Goal: Task Accomplishment & Management: Manage account settings

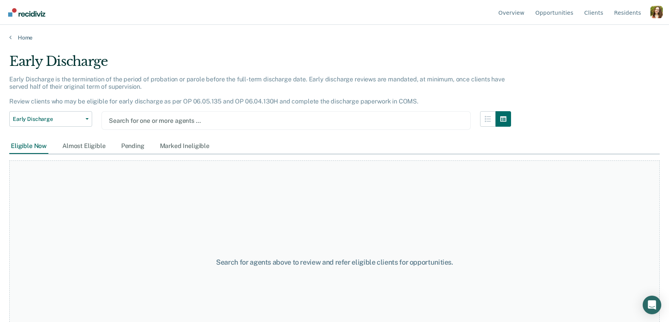
click at [654, 14] on div "Profile dropdown button" at bounding box center [656, 12] width 12 height 12
click at [606, 37] on link "Profile" at bounding box center [625, 36] width 50 height 7
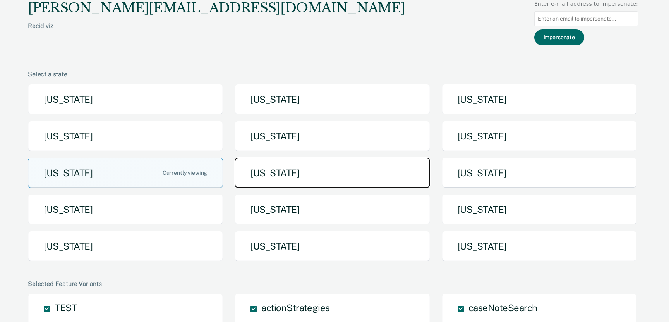
click at [298, 180] on button "Missouri" at bounding box center [332, 173] width 195 height 31
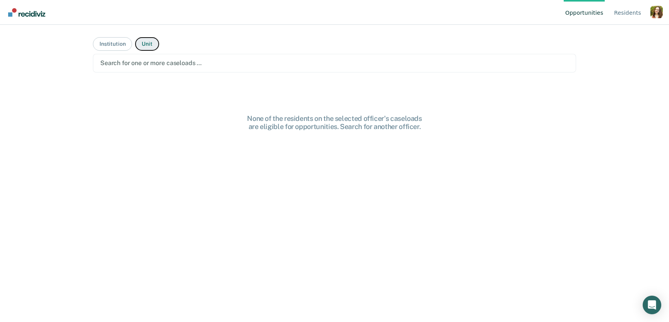
click at [149, 42] on button "Unit" at bounding box center [147, 44] width 24 height 14
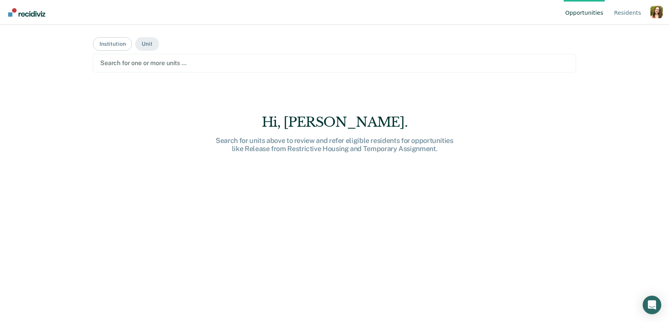
click at [145, 61] on div at bounding box center [334, 62] width 468 height 9
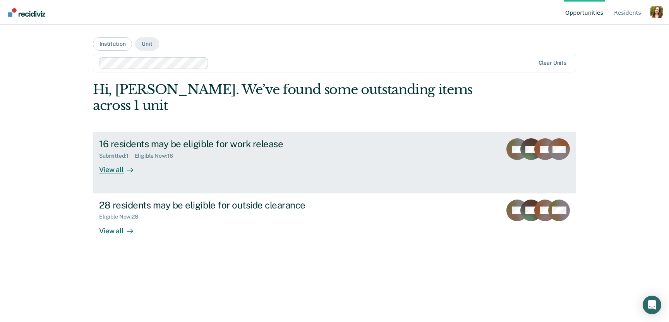
click at [135, 159] on div "View all" at bounding box center [120, 166] width 43 height 15
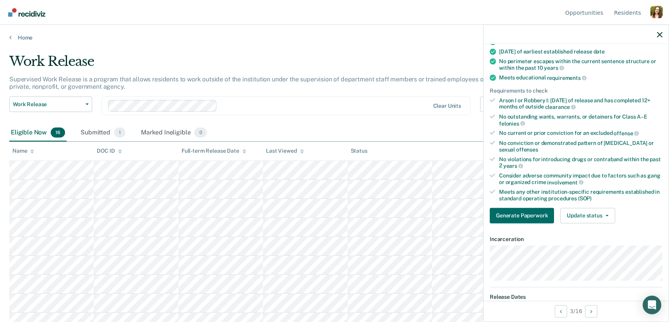
scroll to position [92, 0]
click at [587, 211] on button "Update status" at bounding box center [587, 214] width 55 height 15
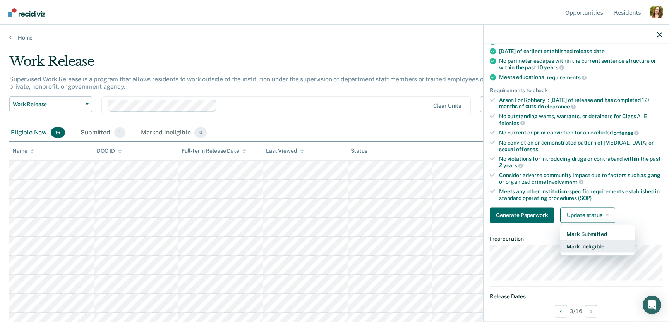
click at [586, 242] on button "Mark Ineligible" at bounding box center [597, 246] width 75 height 12
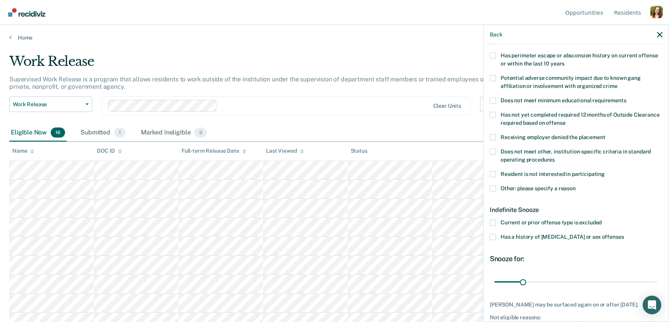
click at [551, 233] on span "Has a history of [MEDICAL_DATA] or sex offenses" at bounding box center [562, 236] width 123 height 6
click at [624, 234] on input "Has a history of [MEDICAL_DATA] or sex offenses" at bounding box center [624, 234] width 0 height 0
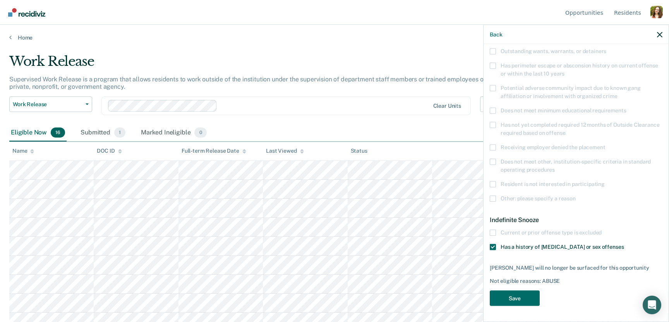
scroll to position [111, 0]
click at [496, 246] on label "Has a history of [MEDICAL_DATA] or sex offenses" at bounding box center [576, 249] width 173 height 8
click at [624, 245] on input "Has a history of [MEDICAL_DATA] or sex offenses" at bounding box center [624, 245] width 0 height 0
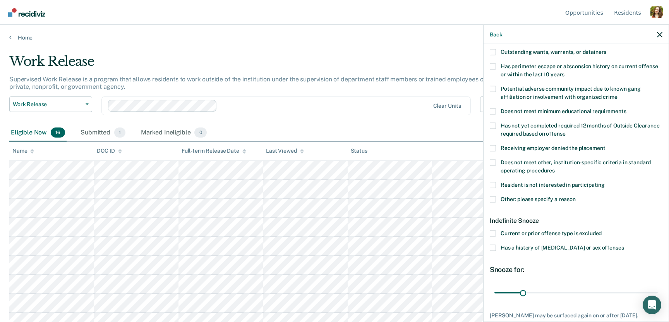
click at [493, 234] on span at bounding box center [493, 233] width 6 height 6
click at [602, 230] on input "Current or prior offense type is excluded" at bounding box center [602, 230] width 0 height 0
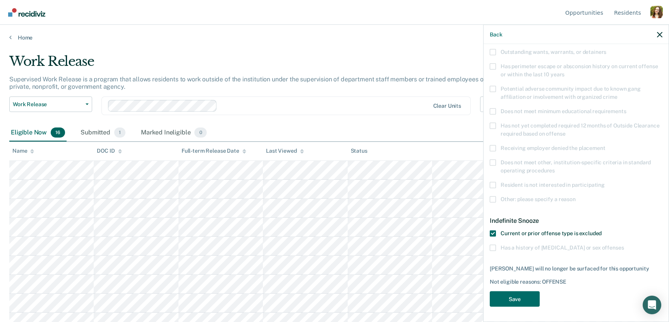
scroll to position [111, 0]
click at [516, 298] on button "Save" at bounding box center [515, 299] width 50 height 16
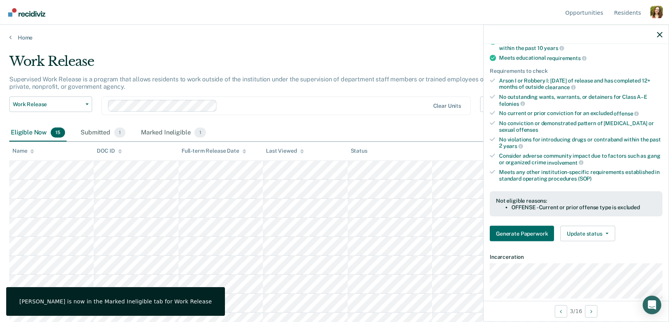
click at [660, 10] on div "Profile dropdown button" at bounding box center [656, 12] width 12 height 12
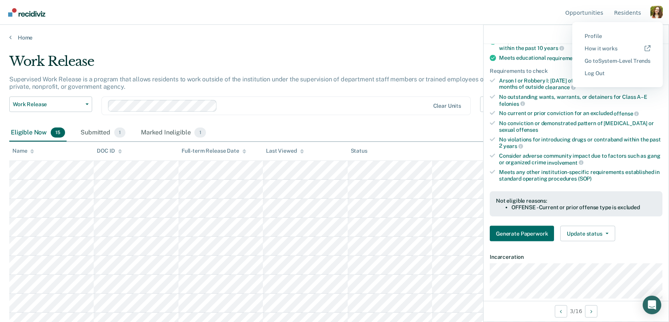
scroll to position [0, 0]
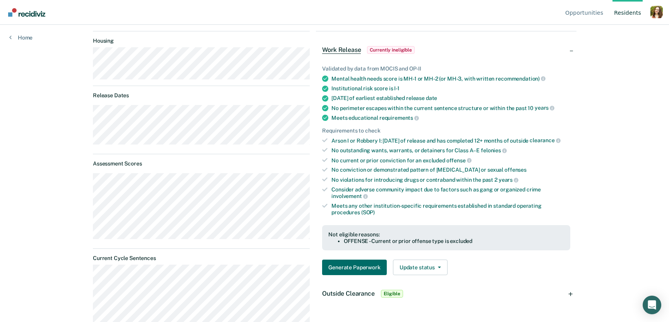
scroll to position [92, 0]
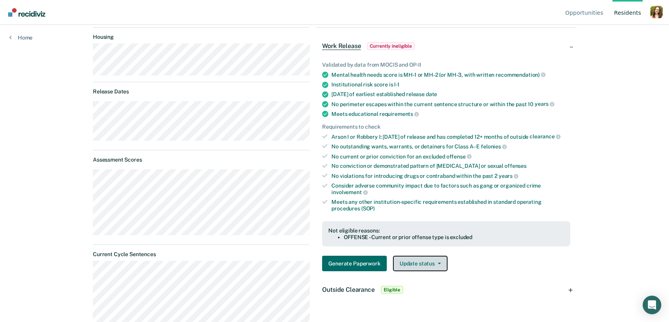
click at [410, 266] on button "Update status" at bounding box center [420, 263] width 55 height 15
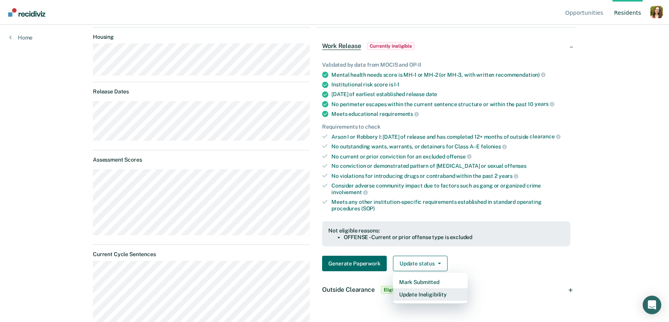
click at [419, 299] on button "Update Ineligibility" at bounding box center [430, 294] width 75 height 12
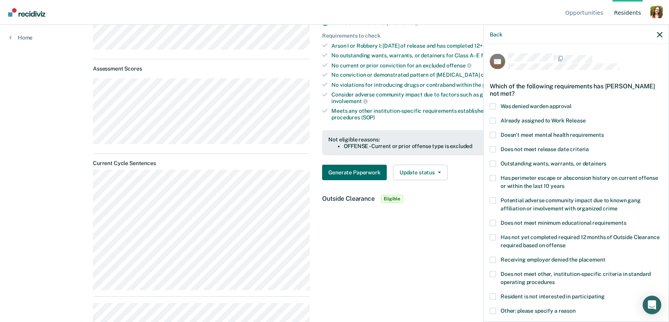
scroll to position [277, 0]
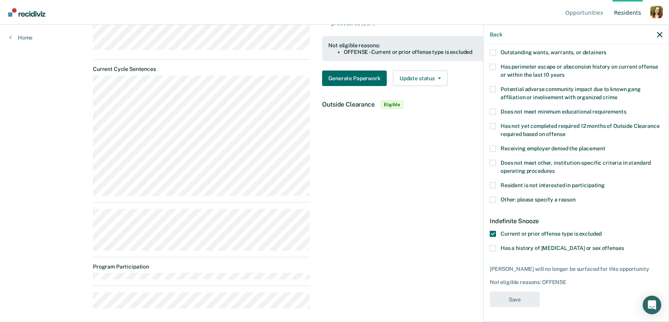
click at [494, 233] on span at bounding box center [493, 234] width 6 height 6
click at [602, 231] on input "Current or prior offense type is excluded" at bounding box center [602, 231] width 0 height 0
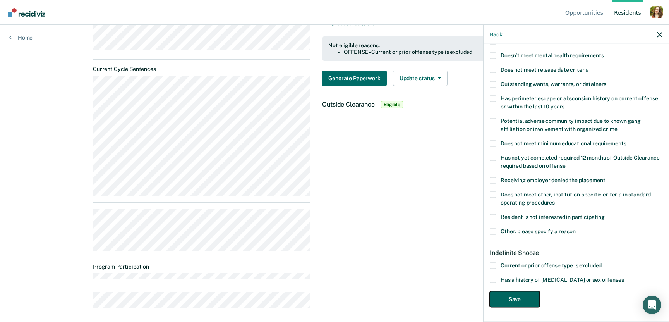
click at [505, 296] on button "Save" at bounding box center [515, 299] width 50 height 16
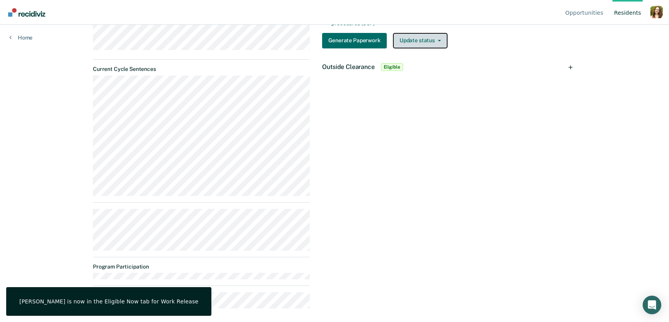
click at [417, 48] on button "Update status" at bounding box center [420, 40] width 55 height 15
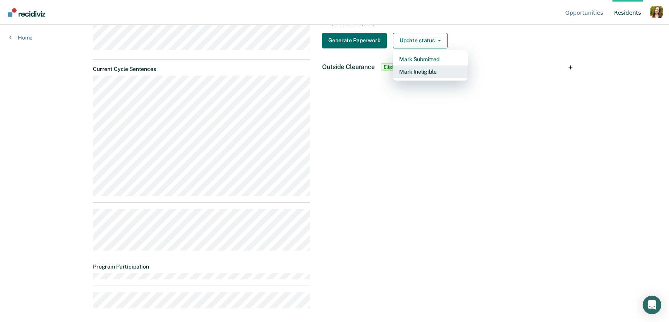
click at [426, 78] on button "Mark Ineligible" at bounding box center [430, 71] width 75 height 12
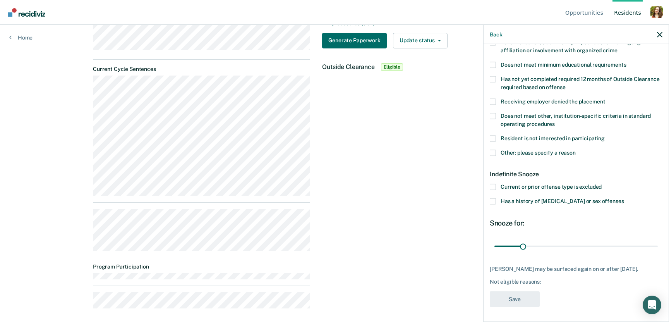
click at [510, 200] on span "Has a history of [MEDICAL_DATA] or sex offenses" at bounding box center [562, 201] width 123 height 6
click at [624, 198] on input "Has a history of [MEDICAL_DATA] or sex offenses" at bounding box center [624, 198] width 0 height 0
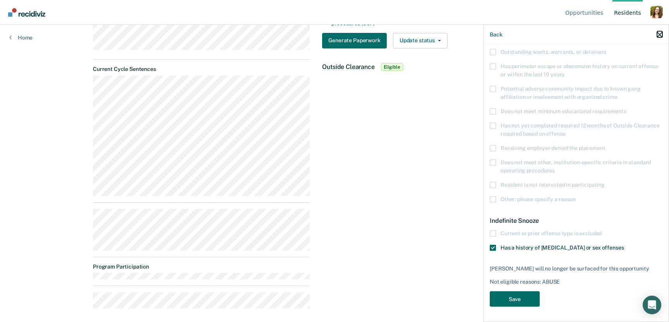
click at [658, 35] on icon "button" at bounding box center [659, 34] width 5 height 5
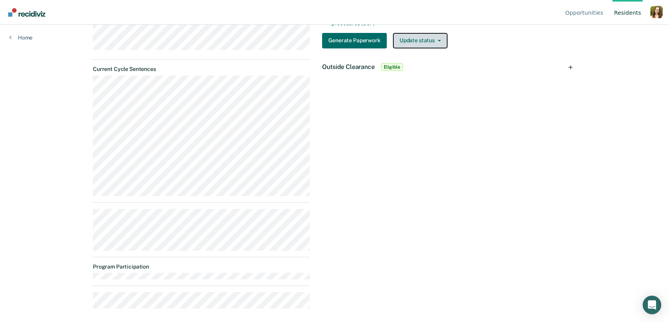
click at [432, 48] on button "Update status" at bounding box center [420, 40] width 55 height 15
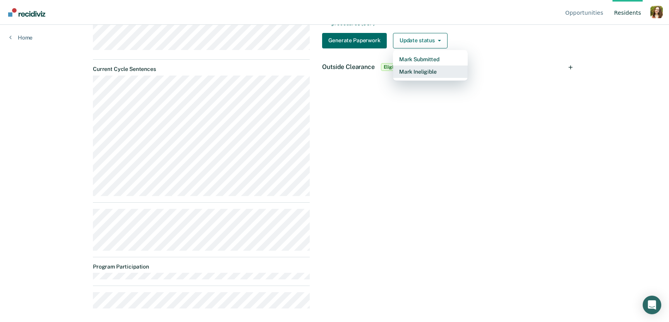
click at [416, 78] on button "Mark Ineligible" at bounding box center [430, 71] width 75 height 12
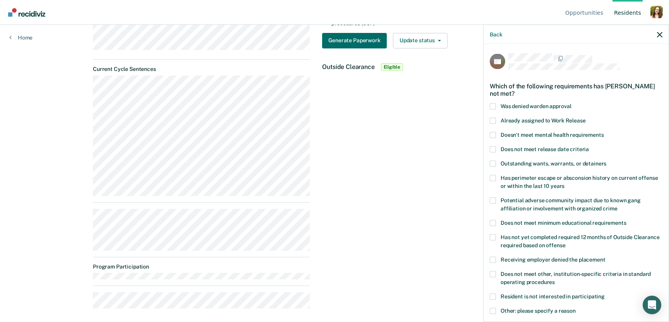
scroll to position [158, 0]
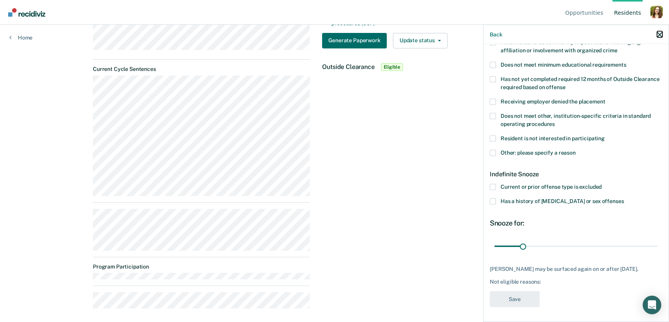
click at [660, 36] on icon "button" at bounding box center [659, 34] width 5 height 5
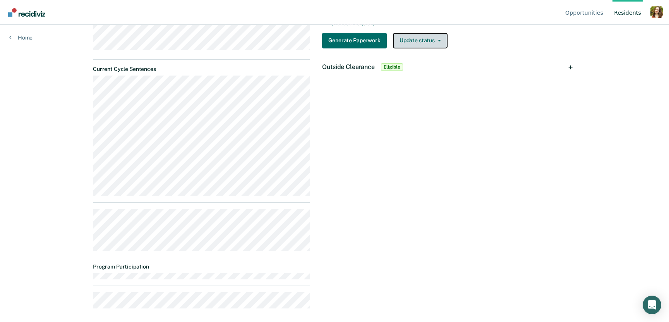
click at [421, 45] on button "Update status" at bounding box center [420, 40] width 55 height 15
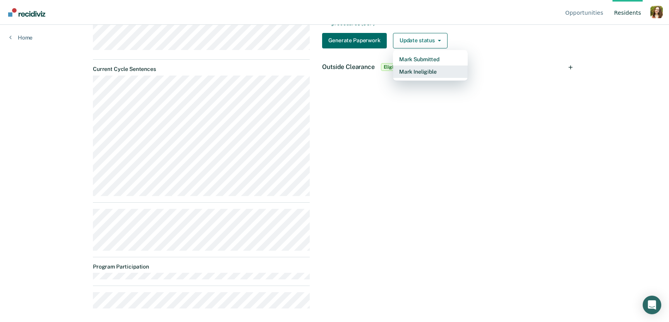
click at [430, 78] on button "Mark Ineligible" at bounding box center [430, 71] width 75 height 12
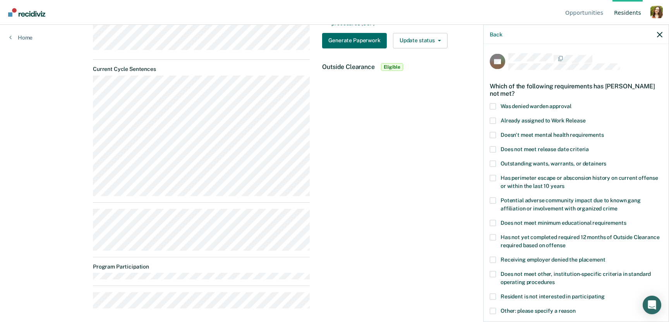
click at [510, 119] on span "Already assigned to Work Release" at bounding box center [543, 120] width 85 height 6
click at [586, 117] on input "Already assigned to Work Release" at bounding box center [586, 117] width 0 height 0
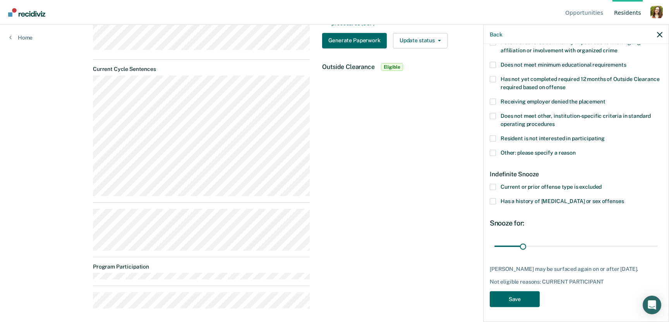
click at [517, 287] on div "BB Which of the following requirements has Bryant Burton not met? Was denied wa…" at bounding box center [576, 103] width 173 height 416
click at [516, 292] on button "Save" at bounding box center [515, 299] width 50 height 16
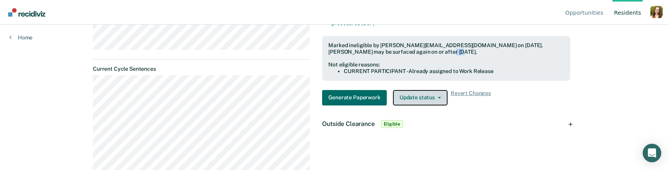
click at [423, 99] on button "Update status" at bounding box center [420, 97] width 55 height 15
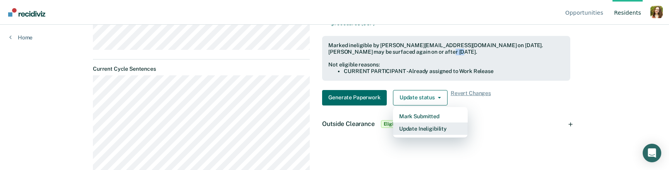
click at [435, 132] on button "Update Ineligibility" at bounding box center [430, 129] width 75 height 12
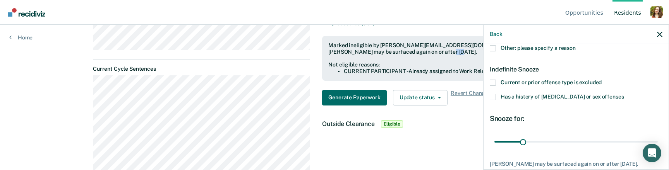
scroll to position [230, 0]
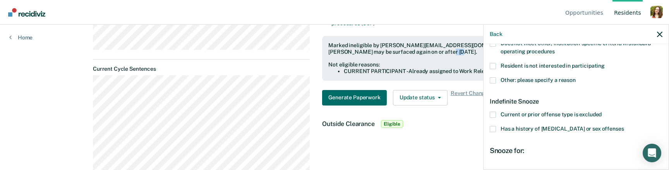
click at [504, 115] on span "Current or prior offense type is excluded" at bounding box center [551, 114] width 101 height 6
click at [602, 112] on input "Current or prior offense type is excluded" at bounding box center [602, 112] width 0 height 0
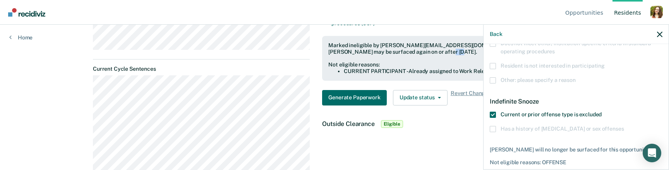
scroll to position [262, 0]
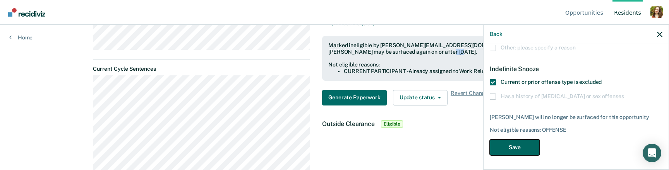
click at [514, 147] on button "Save" at bounding box center [515, 148] width 50 height 16
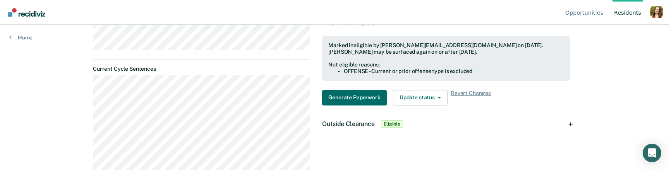
click at [425, 54] on div "Marked ineligible by [PERSON_NAME][EMAIL_ADDRESS][DOMAIN_NAME] on [DATE]. [PERS…" at bounding box center [445, 48] width 235 height 13
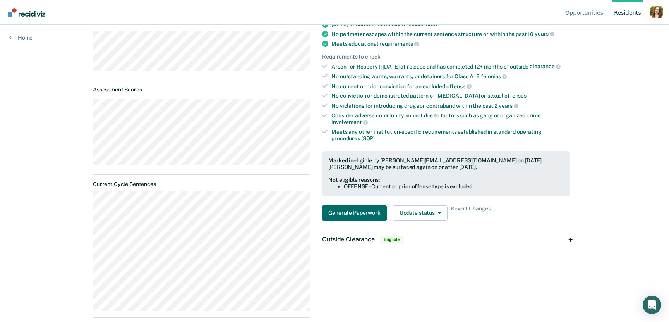
scroll to position [172, 0]
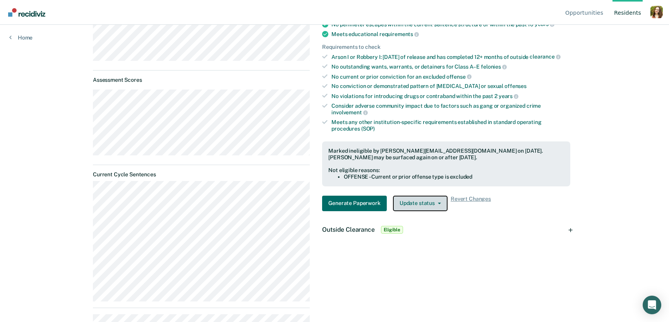
click at [416, 170] on button "Update status" at bounding box center [420, 202] width 55 height 15
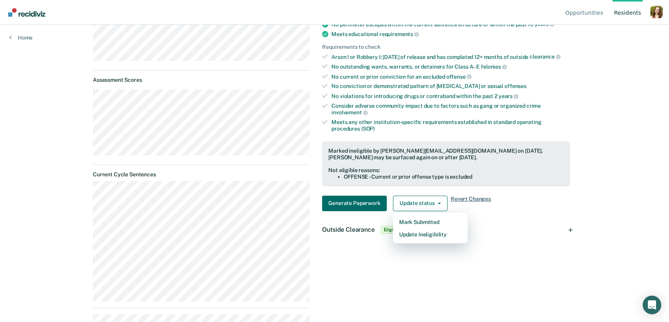
click at [472, 170] on span "Revert Changes" at bounding box center [471, 202] width 40 height 15
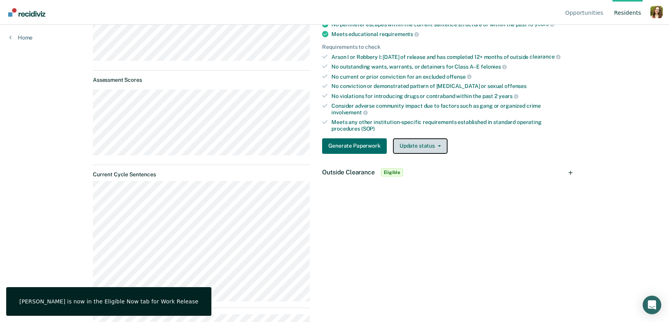
click at [424, 154] on button "Update status" at bounding box center [420, 145] width 55 height 15
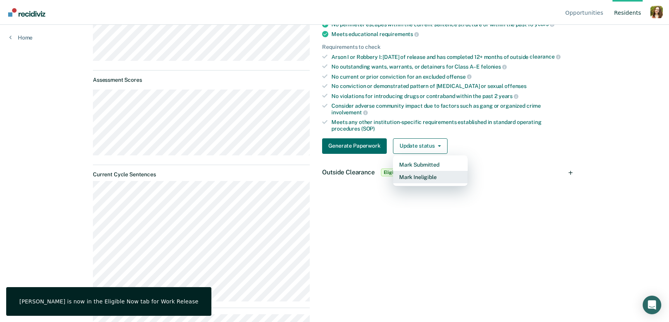
click at [421, 170] on button "Mark Ineligible" at bounding box center [430, 177] width 75 height 12
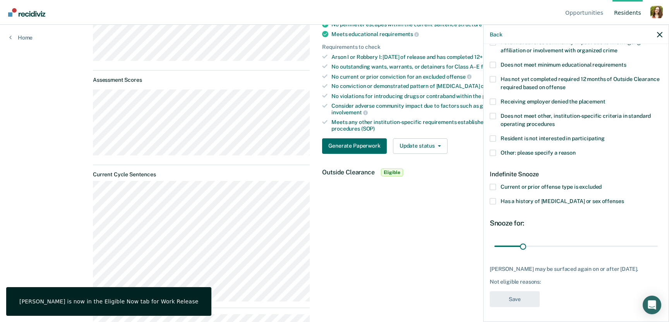
scroll to position [158, 0]
click at [507, 170] on span "Current or prior offense type is excluded" at bounding box center [551, 186] width 101 height 6
click at [602, 170] on input "Current or prior offense type is excluded" at bounding box center [602, 184] width 0 height 0
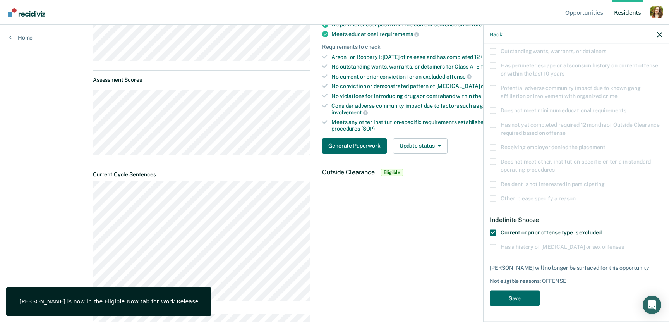
scroll to position [111, 0]
click at [506, 170] on button "Save" at bounding box center [515, 299] width 50 height 16
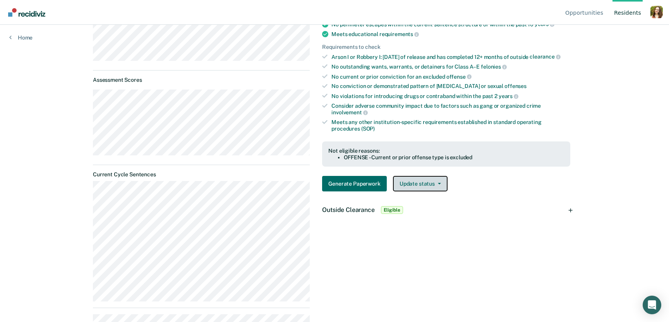
click at [417, 170] on button "Update status" at bounding box center [420, 183] width 55 height 15
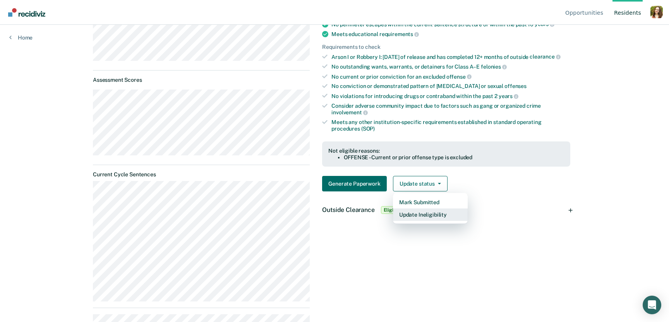
click at [424, 170] on button "Update Ineligibility" at bounding box center [430, 214] width 75 height 12
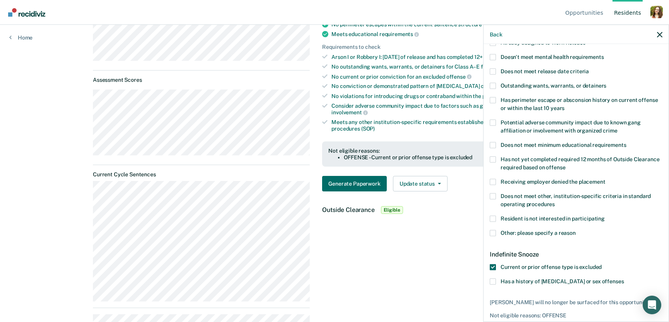
scroll to position [68, 0]
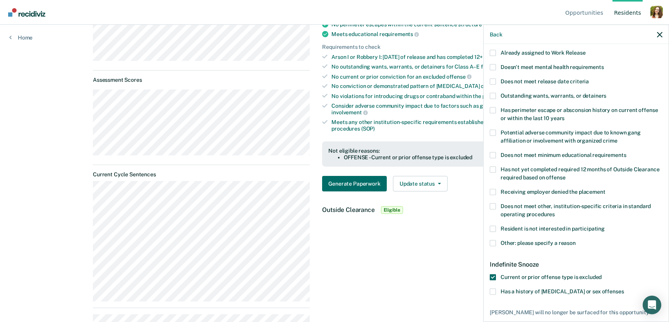
click at [493, 79] on span at bounding box center [493, 81] width 6 height 6
click at [589, 78] on input "Does not meet release date criteria" at bounding box center [589, 78] width 0 height 0
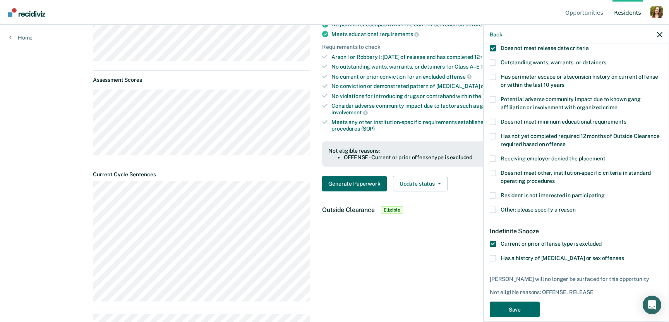
scroll to position [111, 0]
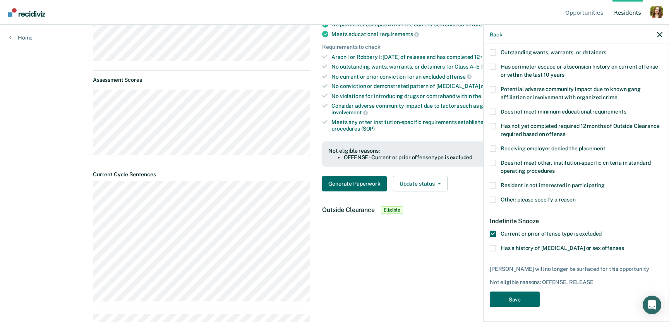
click at [493, 170] on span at bounding box center [493, 234] width 6 height 6
click at [602, 170] on input "Current or prior offense type is excluded" at bounding box center [602, 231] width 0 height 0
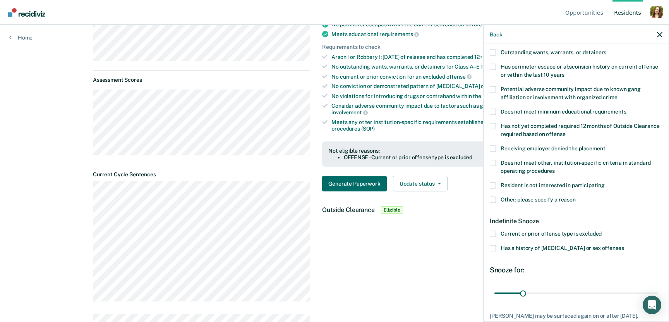
click at [494, 170] on span at bounding box center [493, 234] width 6 height 6
click at [602, 170] on input "Current or prior offense type is excluded" at bounding box center [602, 231] width 0 height 0
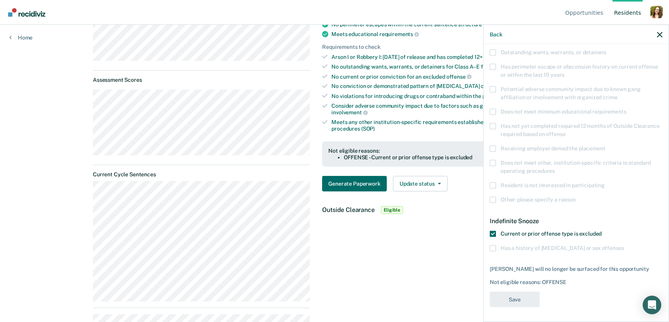
click at [494, 170] on span at bounding box center [493, 234] width 6 height 6
click at [602, 170] on input "Current or prior offense type is excluded" at bounding box center [602, 231] width 0 height 0
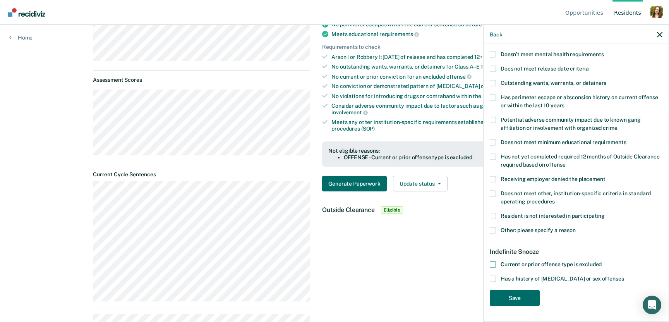
scroll to position [79, 0]
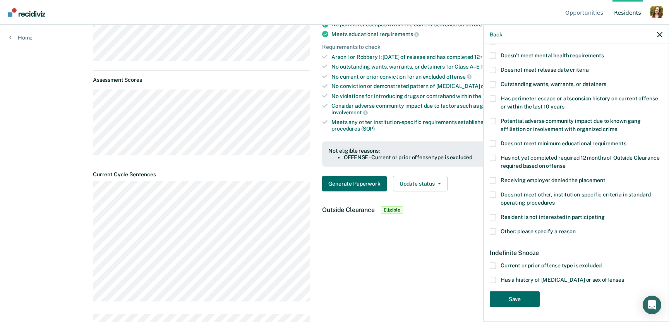
click at [494, 170] on span at bounding box center [493, 265] width 6 height 6
click at [602, 170] on input "Current or prior offense type is excluded" at bounding box center [602, 262] width 0 height 0
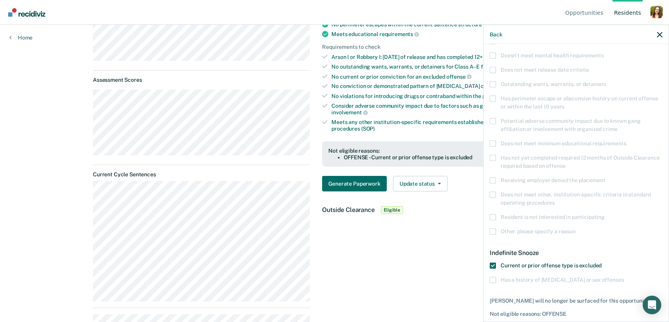
click at [494, 170] on span at bounding box center [493, 265] width 6 height 6
click at [602, 170] on input "Current or prior offense type is excluded" at bounding box center [602, 262] width 0 height 0
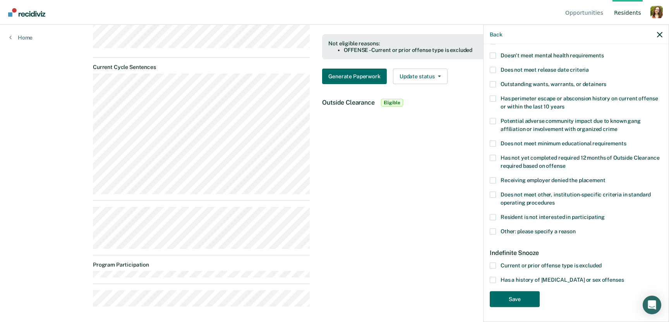
click at [494, 143] on span at bounding box center [493, 143] width 6 height 6
click at [626, 140] on input "Does not meet minimum educational requirements" at bounding box center [626, 140] width 0 height 0
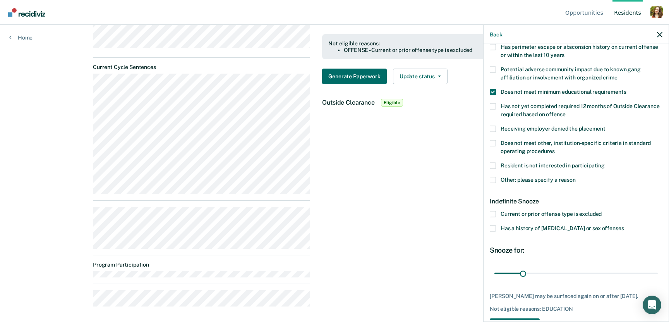
scroll to position [158, 0]
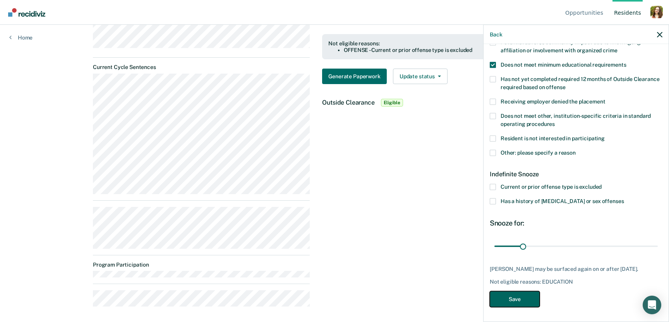
click at [514, 170] on button "Save" at bounding box center [515, 299] width 50 height 16
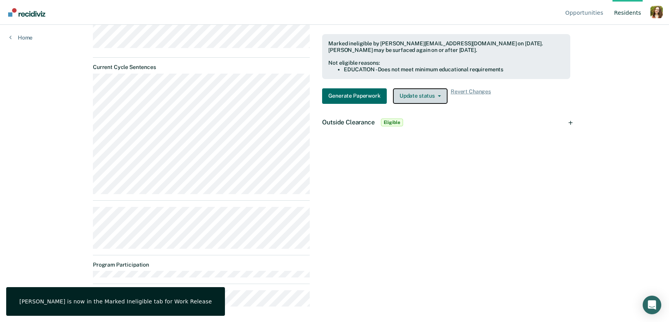
click at [424, 101] on button "Update status" at bounding box center [420, 95] width 55 height 15
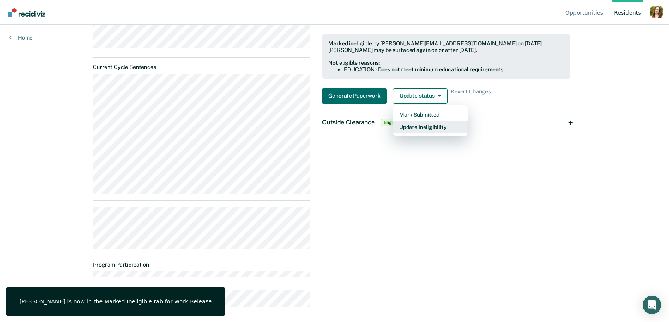
click at [431, 133] on button "Update Ineligibility" at bounding box center [430, 127] width 75 height 12
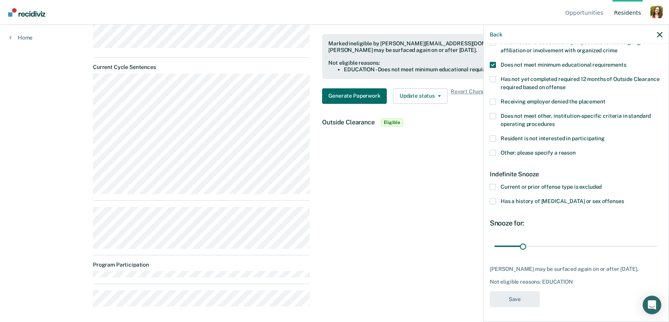
click at [494, 170] on span at bounding box center [493, 187] width 6 height 6
click at [602, 170] on input "Current or prior offense type is excluded" at bounding box center [602, 184] width 0 height 0
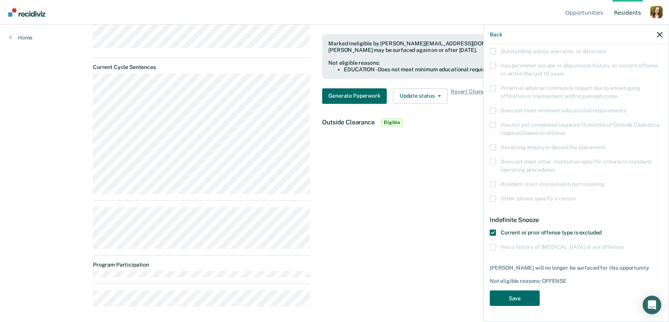
scroll to position [111, 0]
click at [514, 170] on button "Save" at bounding box center [515, 299] width 50 height 16
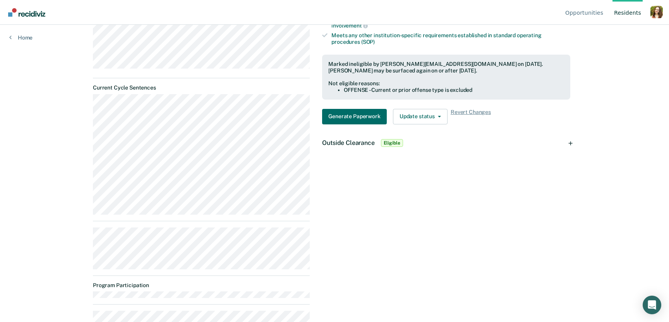
scroll to position [263, 0]
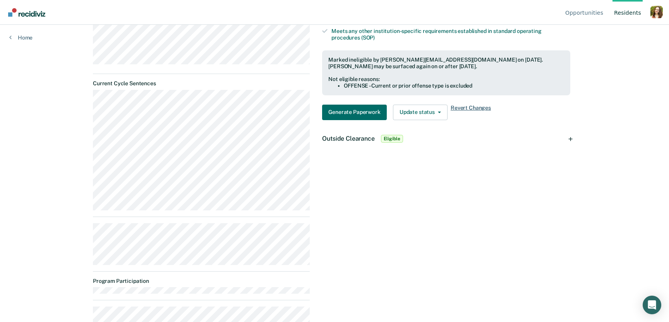
click at [473, 112] on span "Revert Changes" at bounding box center [471, 112] width 40 height 15
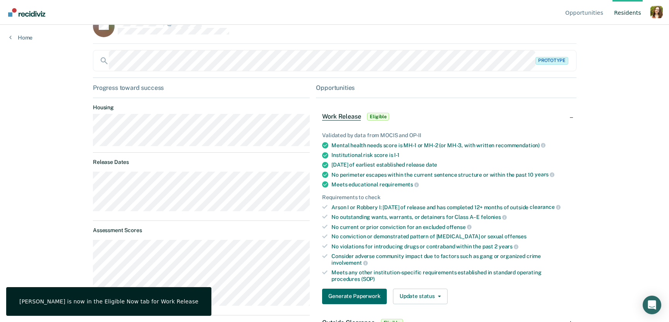
scroll to position [24, 0]
